Goal: Find specific page/section: Find specific page/section

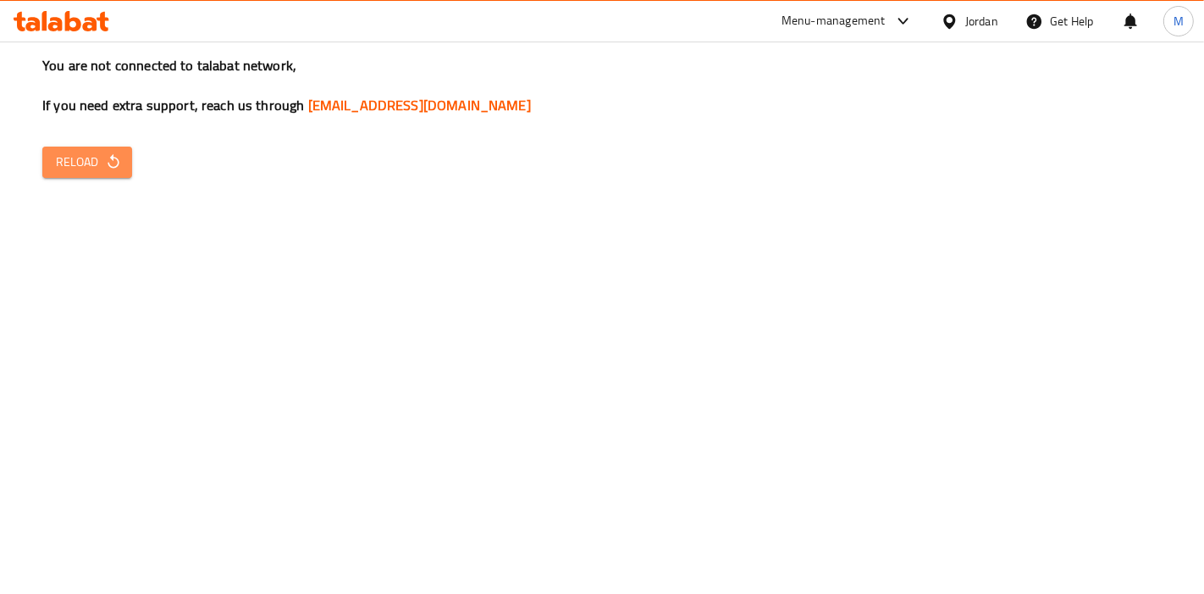
click at [97, 162] on span "Reload" at bounding box center [87, 162] width 63 height 21
click at [828, 23] on div "Menu-management" at bounding box center [834, 21] width 104 height 20
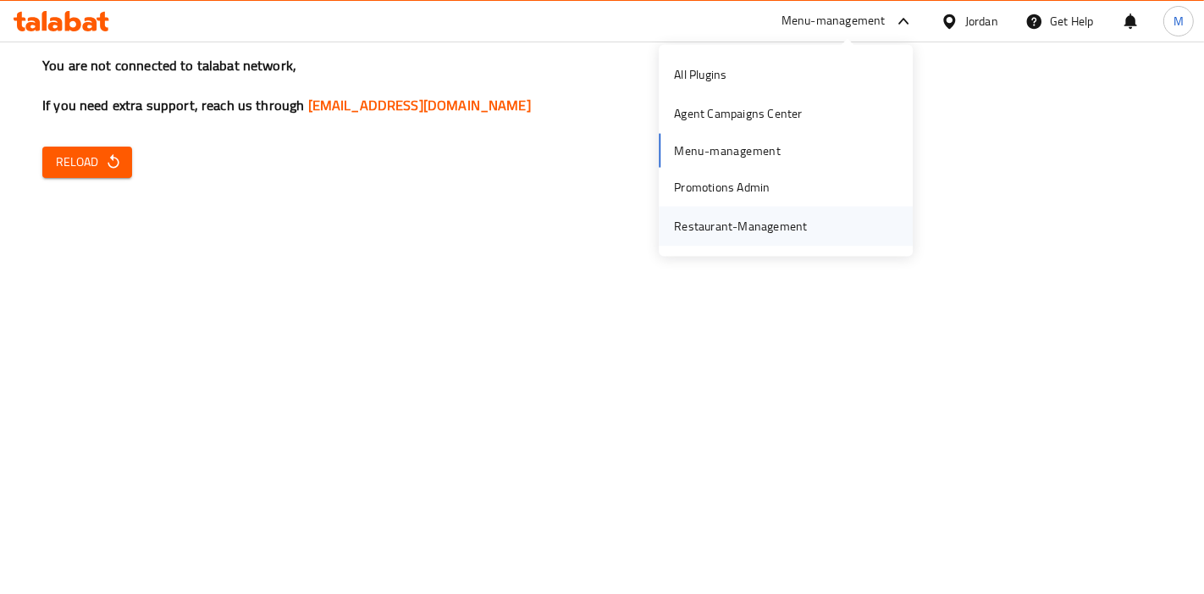
click at [726, 235] on div "Restaurant-Management" at bounding box center [740, 226] width 133 height 19
